Goal: Transaction & Acquisition: Purchase product/service

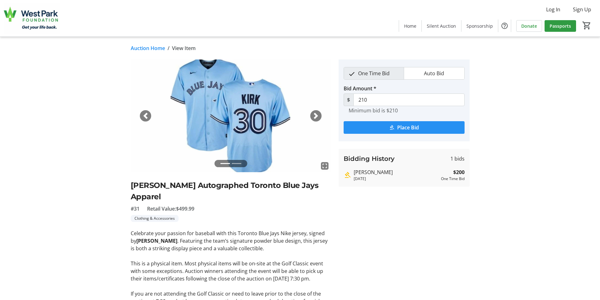
click at [410, 127] on span "Place Bid" at bounding box center [408, 128] width 22 height 8
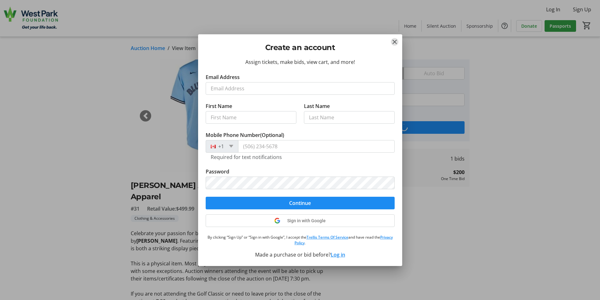
click at [394, 41] on mat-icon "Close" at bounding box center [395, 42] width 8 height 8
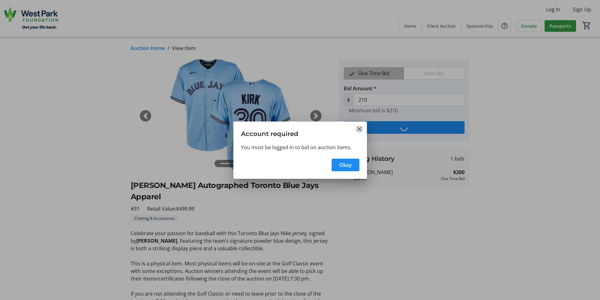
click at [360, 129] on mat-icon "Close" at bounding box center [360, 129] width 8 height 8
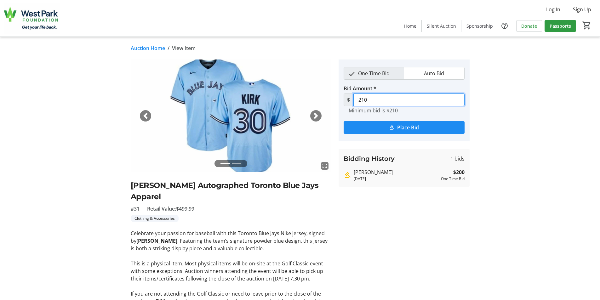
drag, startPoint x: 369, startPoint y: 99, endPoint x: 350, endPoint y: 98, distance: 18.6
click at [349, 96] on div "$ 210" at bounding box center [404, 100] width 121 height 13
type input "250"
click at [396, 127] on span "submit" at bounding box center [404, 127] width 121 height 15
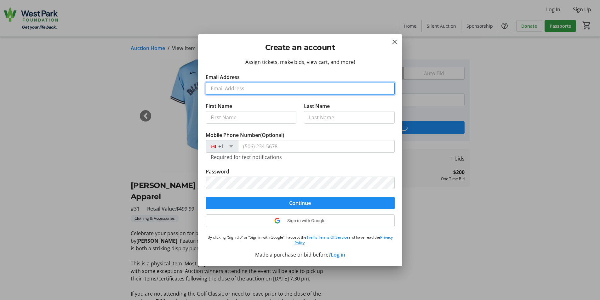
click at [243, 92] on input "Email Address" at bounding box center [300, 88] width 189 height 13
type input "[EMAIL_ADDRESS][DOMAIN_NAME]"
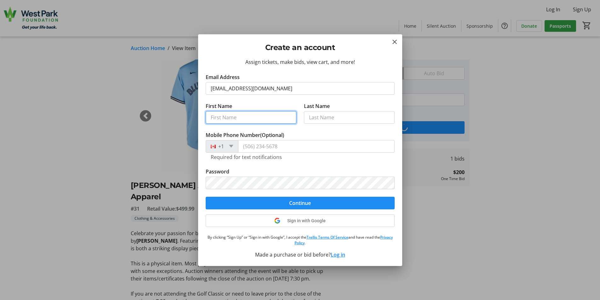
click at [228, 117] on input "First Name" at bounding box center [251, 117] width 91 height 13
type input "Les"
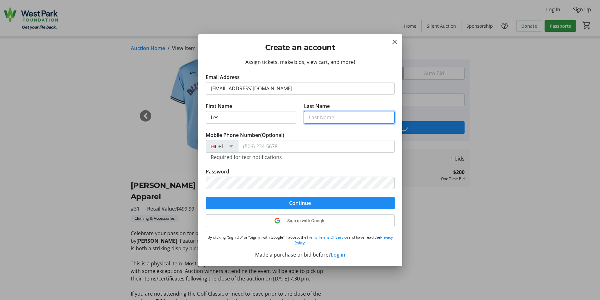
click at [315, 114] on input "Last Name" at bounding box center [349, 117] width 91 height 13
type input "Comrie"
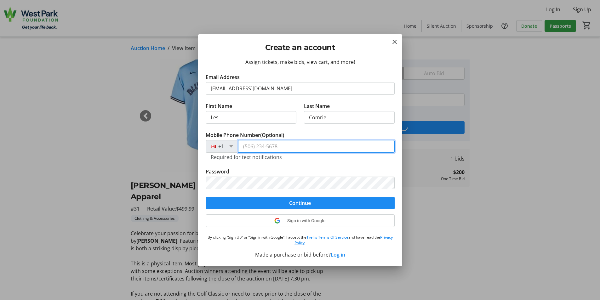
click at [256, 146] on input "Mobile Phone Number (Optional)" at bounding box center [316, 146] width 157 height 13
type input "[PHONE_NUMBER]"
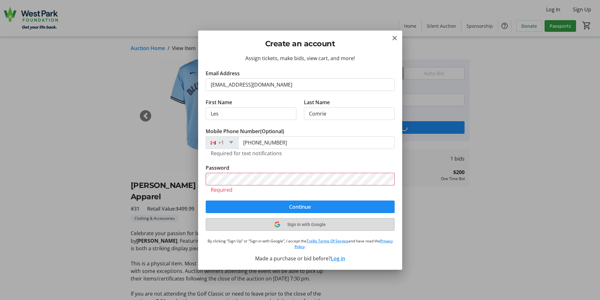
click at [300, 219] on button "Sign in with Google" at bounding box center [300, 224] width 189 height 13
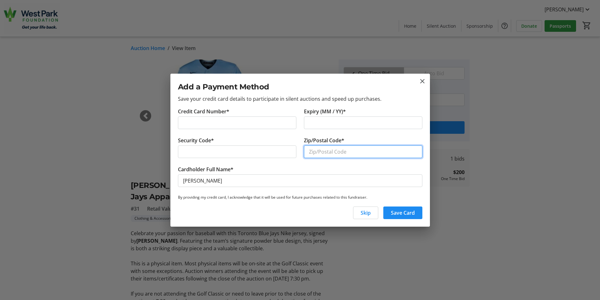
click at [324, 151] on input "Zip/Postal Code*" at bounding box center [363, 152] width 118 height 13
type input "L"
type input "K0K2T0"
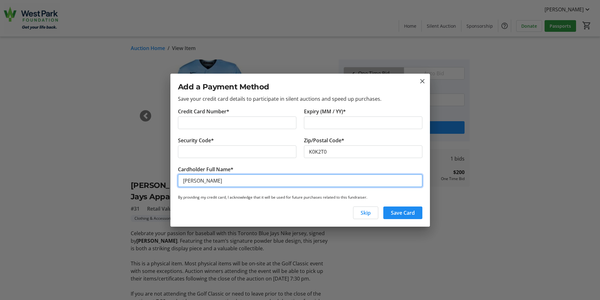
click at [191, 181] on input "[PERSON_NAME]" at bounding box center [300, 181] width 245 height 13
type input "[PERSON_NAME]"
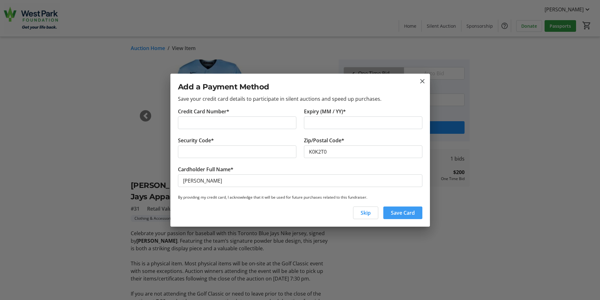
click at [397, 211] on span "Save Card" at bounding box center [403, 213] width 24 height 8
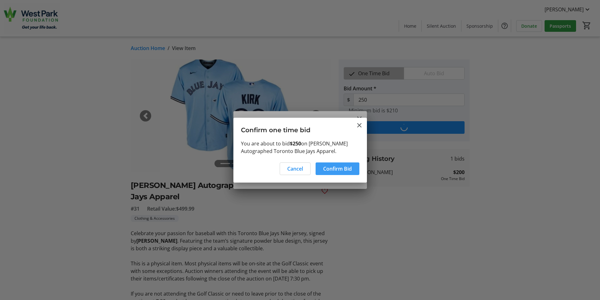
click at [339, 167] on span "Confirm Bid" at bounding box center [337, 169] width 29 height 8
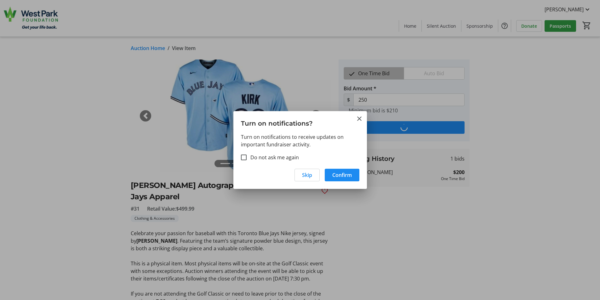
type input "260"
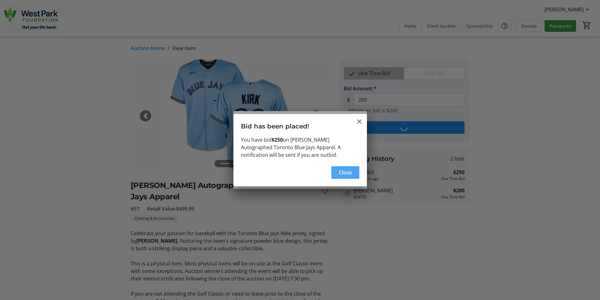
click at [347, 172] on span "Close" at bounding box center [345, 173] width 13 height 8
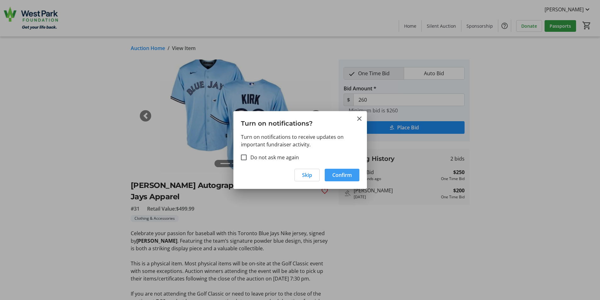
click at [341, 172] on span "Confirm" at bounding box center [342, 175] width 20 height 8
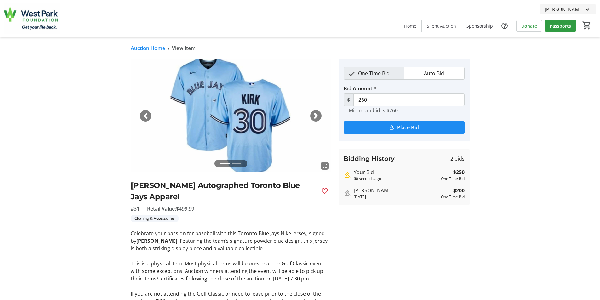
click at [584, 8] on mat-icon at bounding box center [588, 10] width 8 height 8
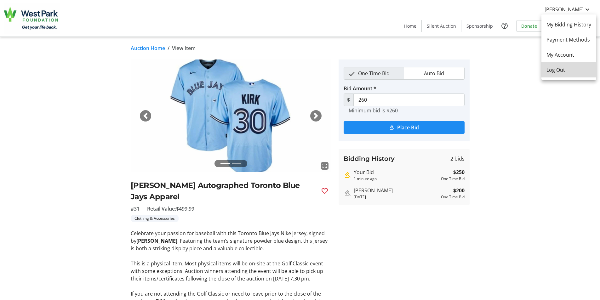
click at [557, 70] on span "Log Out" at bounding box center [569, 70] width 45 height 8
